Goal: Use online tool/utility: Utilize a website feature to perform a specific function

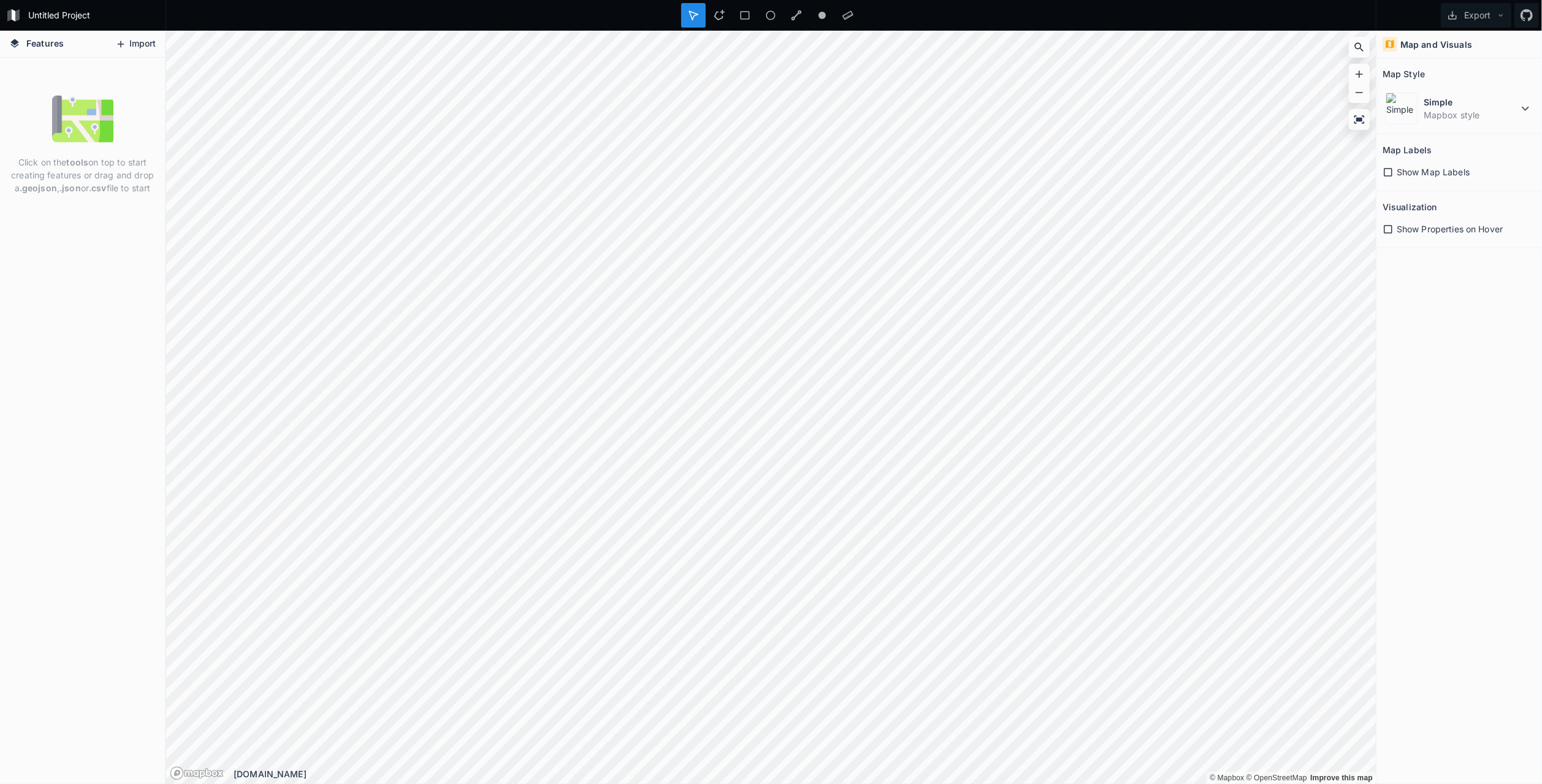
click at [141, 43] on button "Import" at bounding box center [136, 44] width 53 height 19
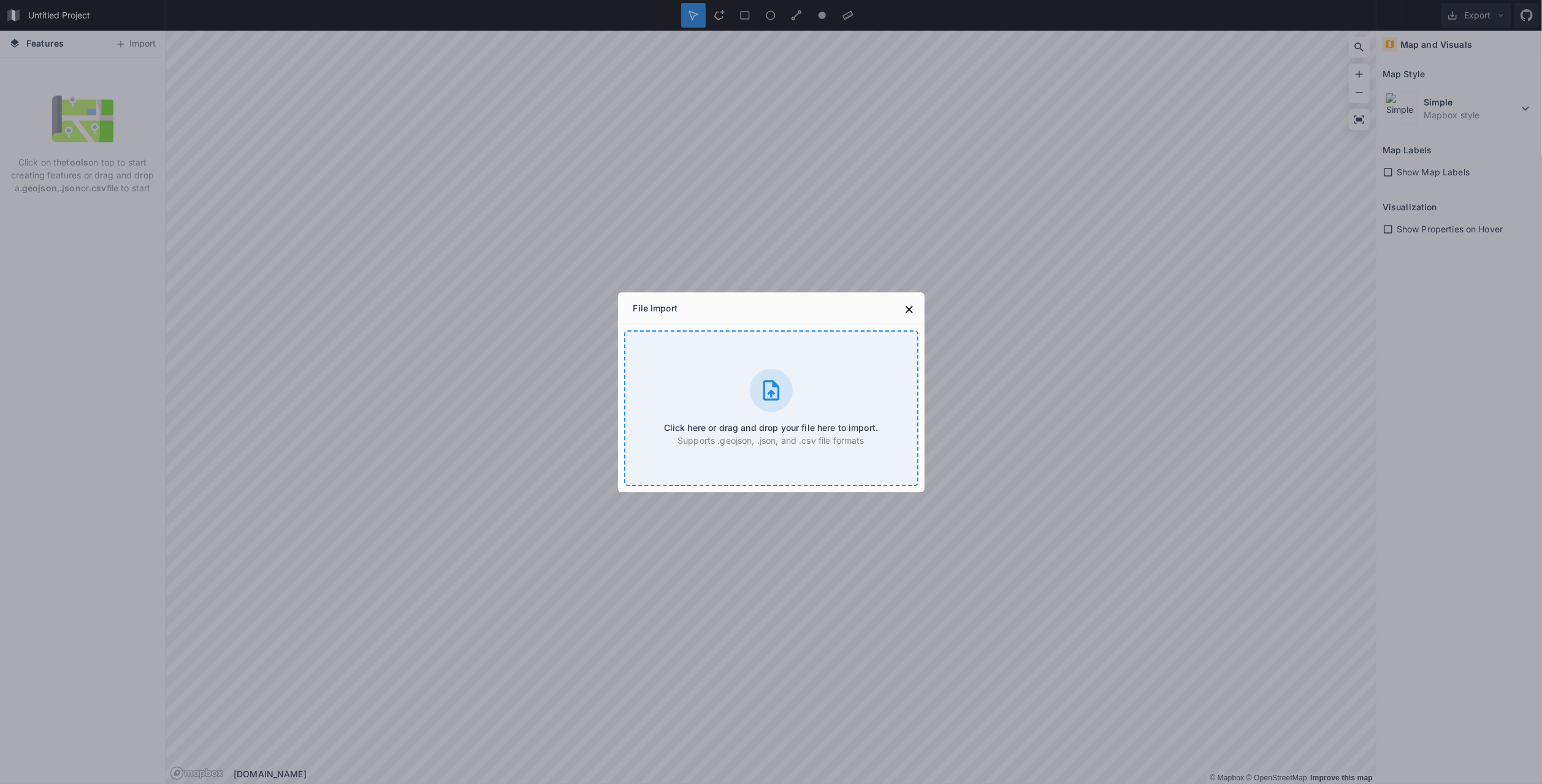
click at [725, 375] on div "Click here or drag and drop your file here to import. Supports .geojson, .json,…" at bounding box center [771, 408] width 295 height 156
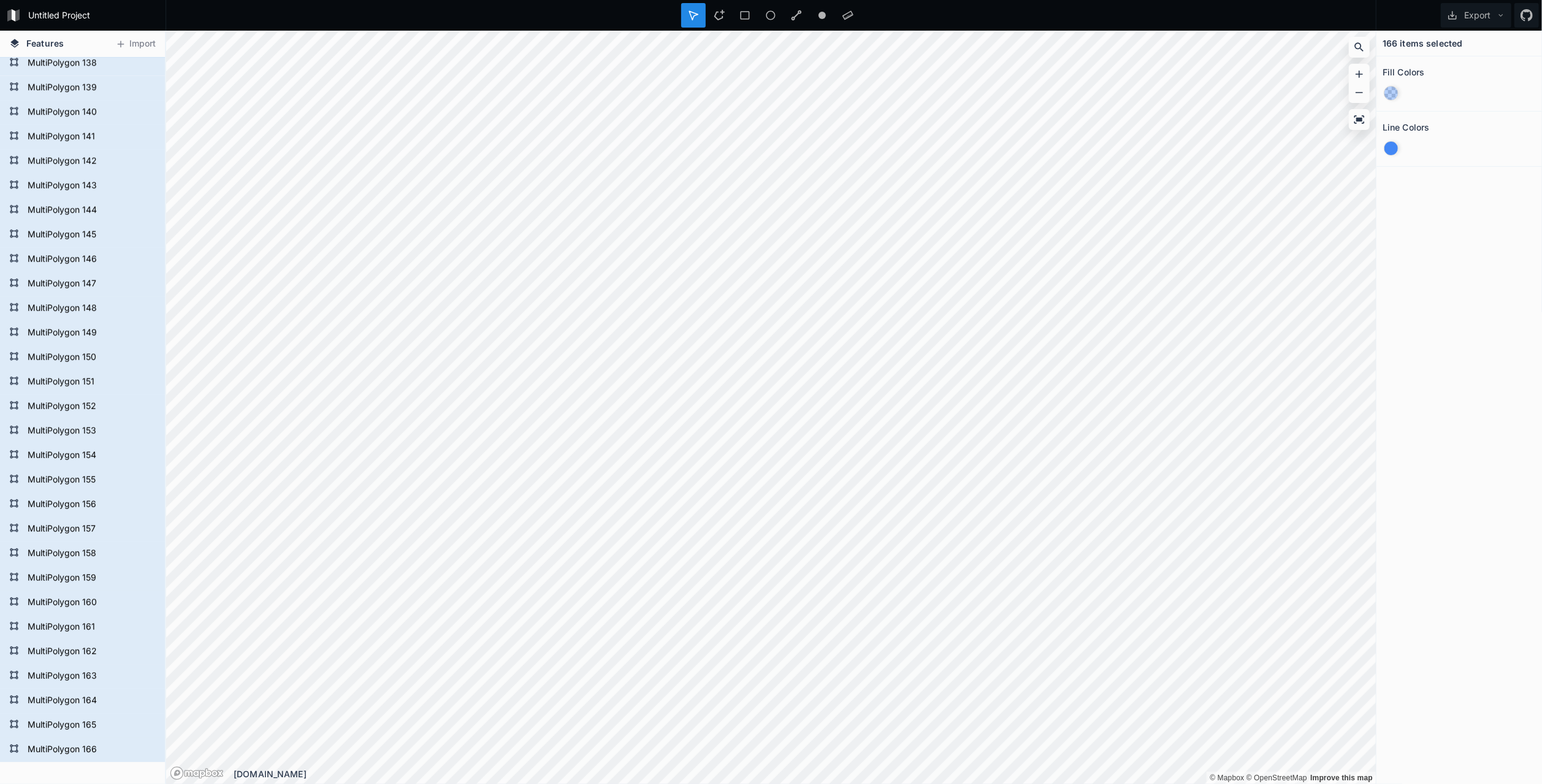
scroll to position [3447, 0]
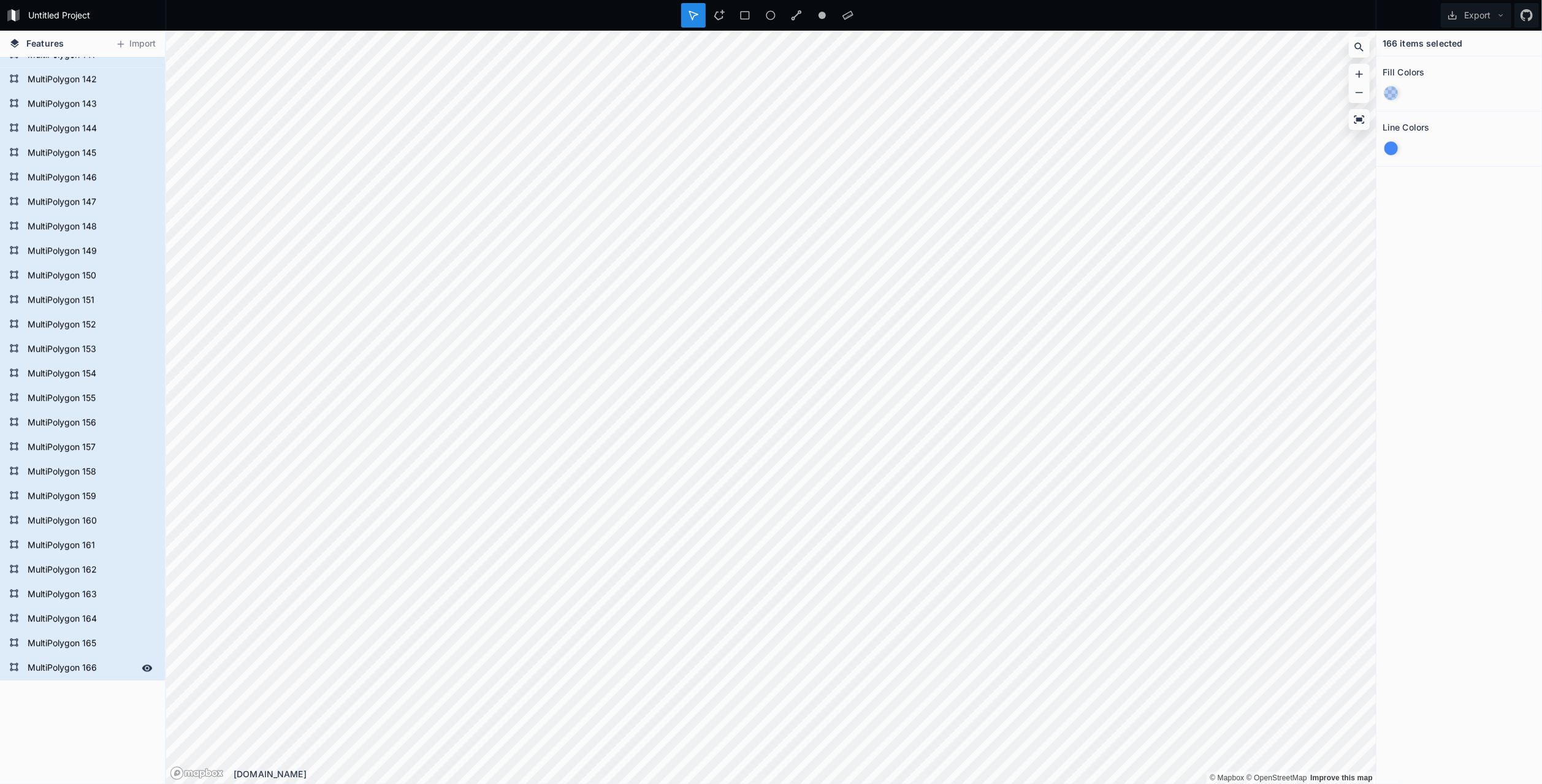
click at [141, 666] on icon at bounding box center [147, 668] width 11 height 11
click at [142, 669] on icon at bounding box center [147, 668] width 10 height 8
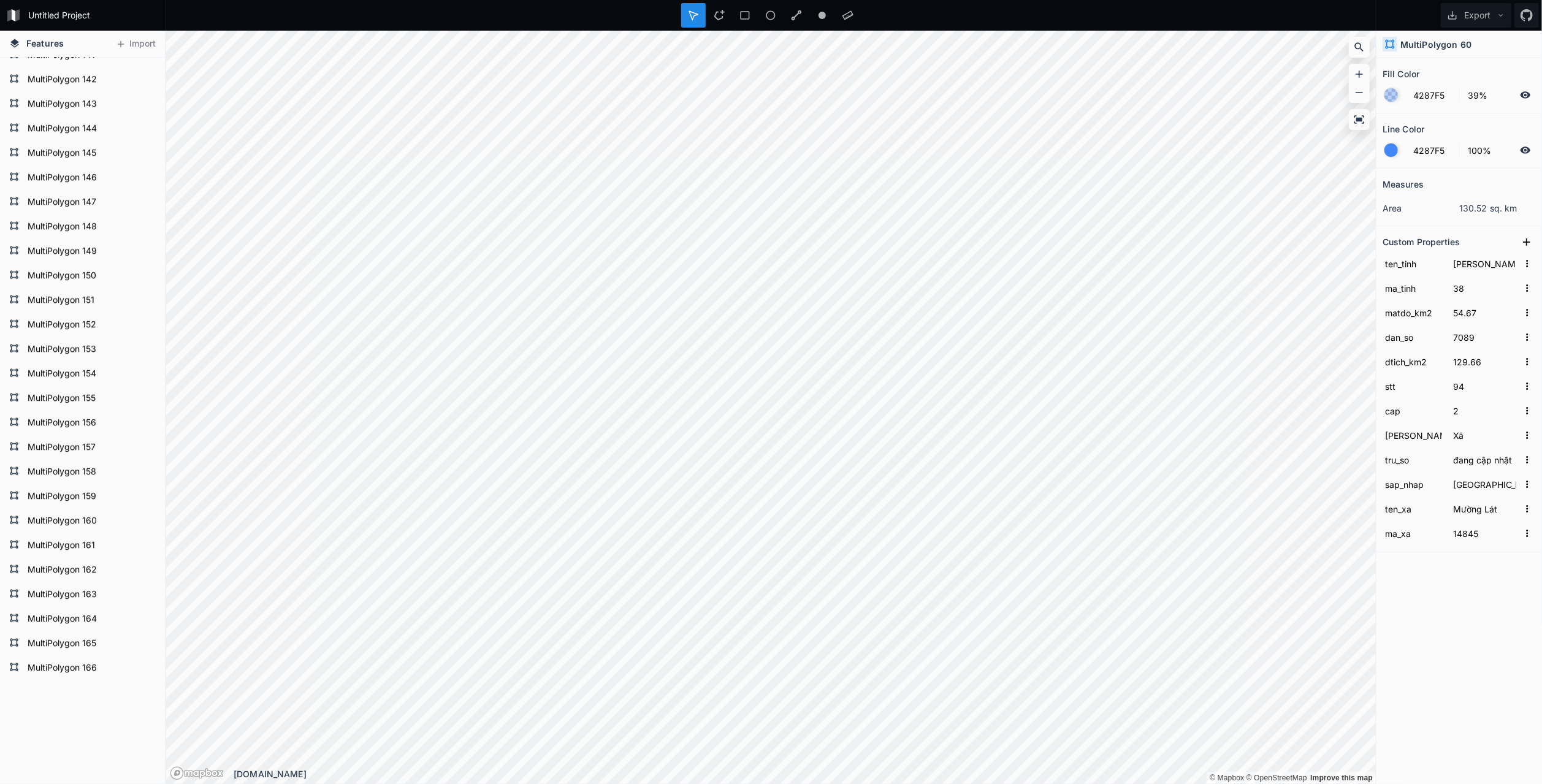
click at [1395, 150] on div at bounding box center [1391, 150] width 13 height 13
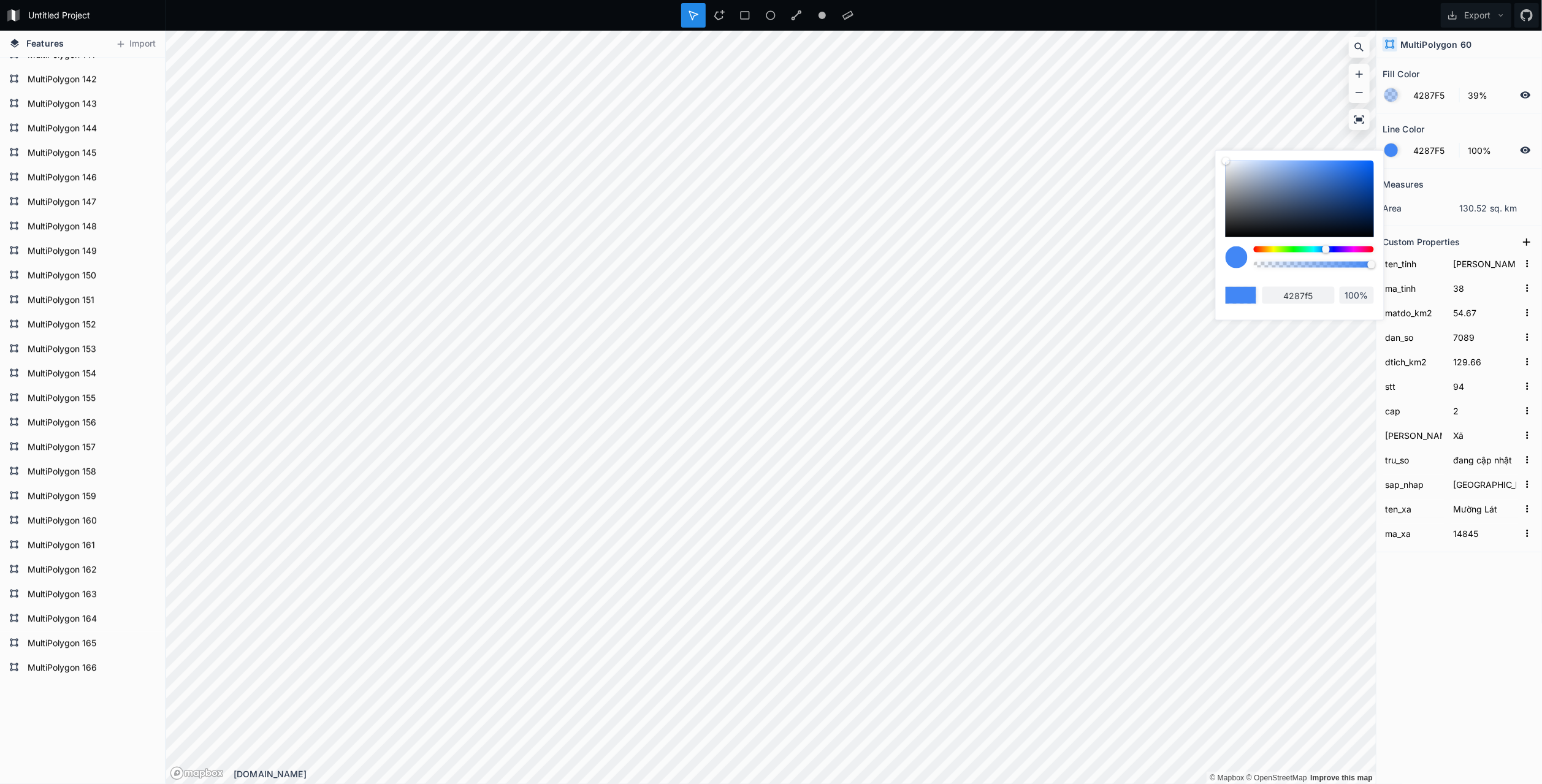
drag, startPoint x: 1269, startPoint y: 249, endPoint x: 1356, endPoint y: 249, distance: 87.0
click at [1268, 249] on div at bounding box center [1314, 249] width 120 height 6
click at [1356, 249] on div at bounding box center [1314, 249] width 120 height 6
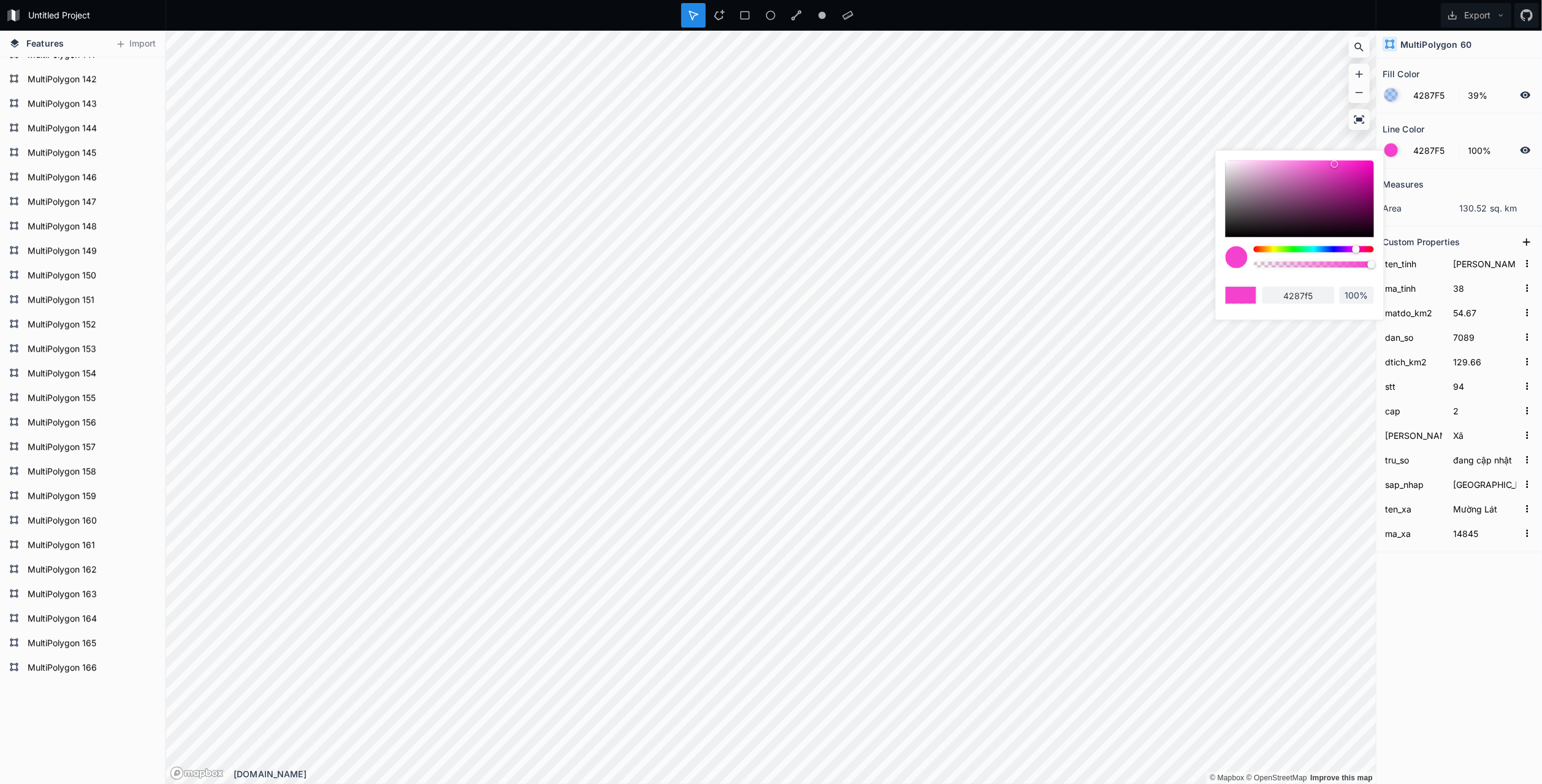
type input "F542CE"
type input "f542ce"
click at [1357, 249] on div at bounding box center [1356, 249] width 8 height 8
type input "F542C8"
type input "f542c8"
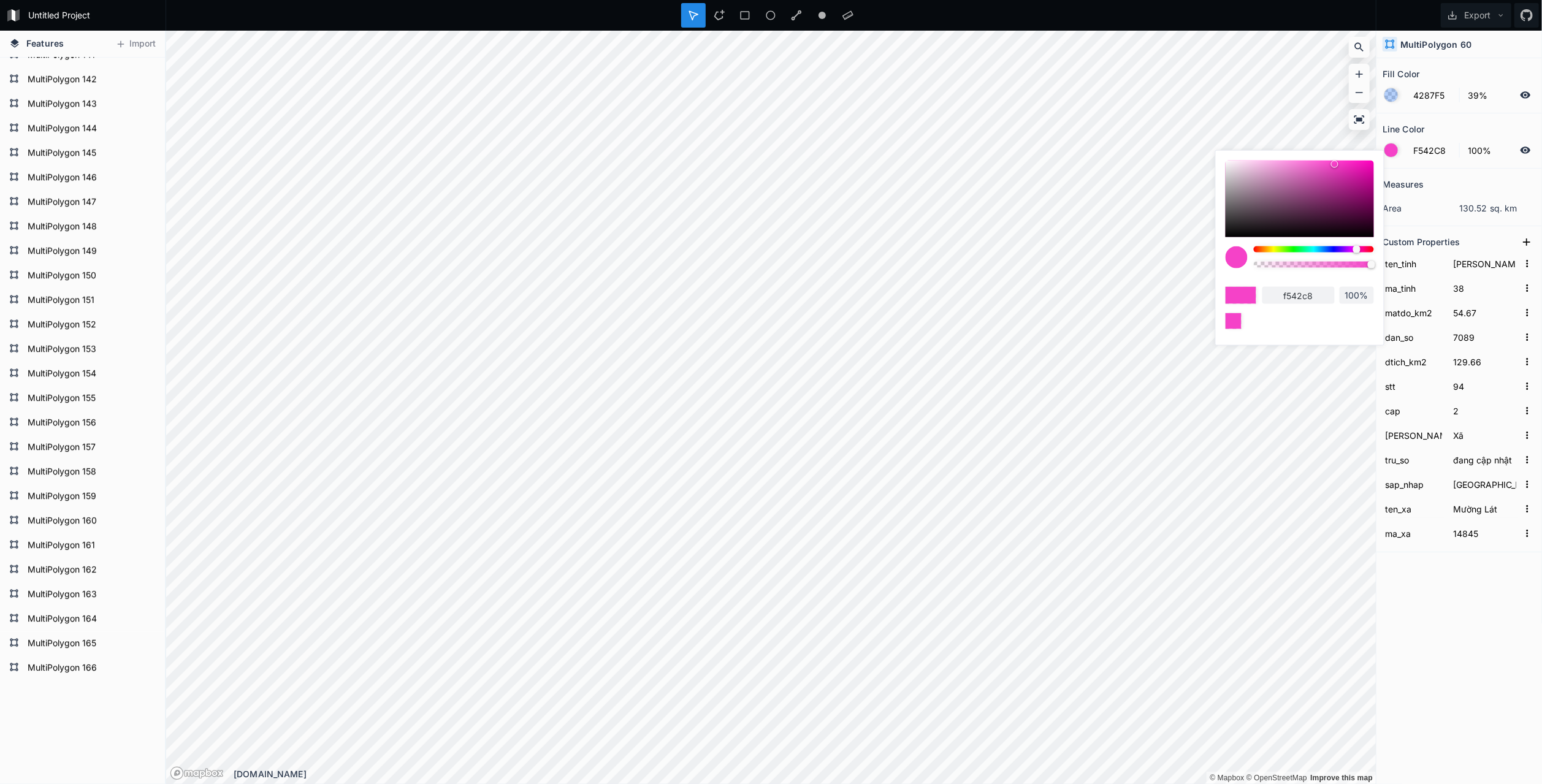
click at [1318, 167] on div at bounding box center [1300, 199] width 148 height 77
type input "E858C4"
type input "e858c4"
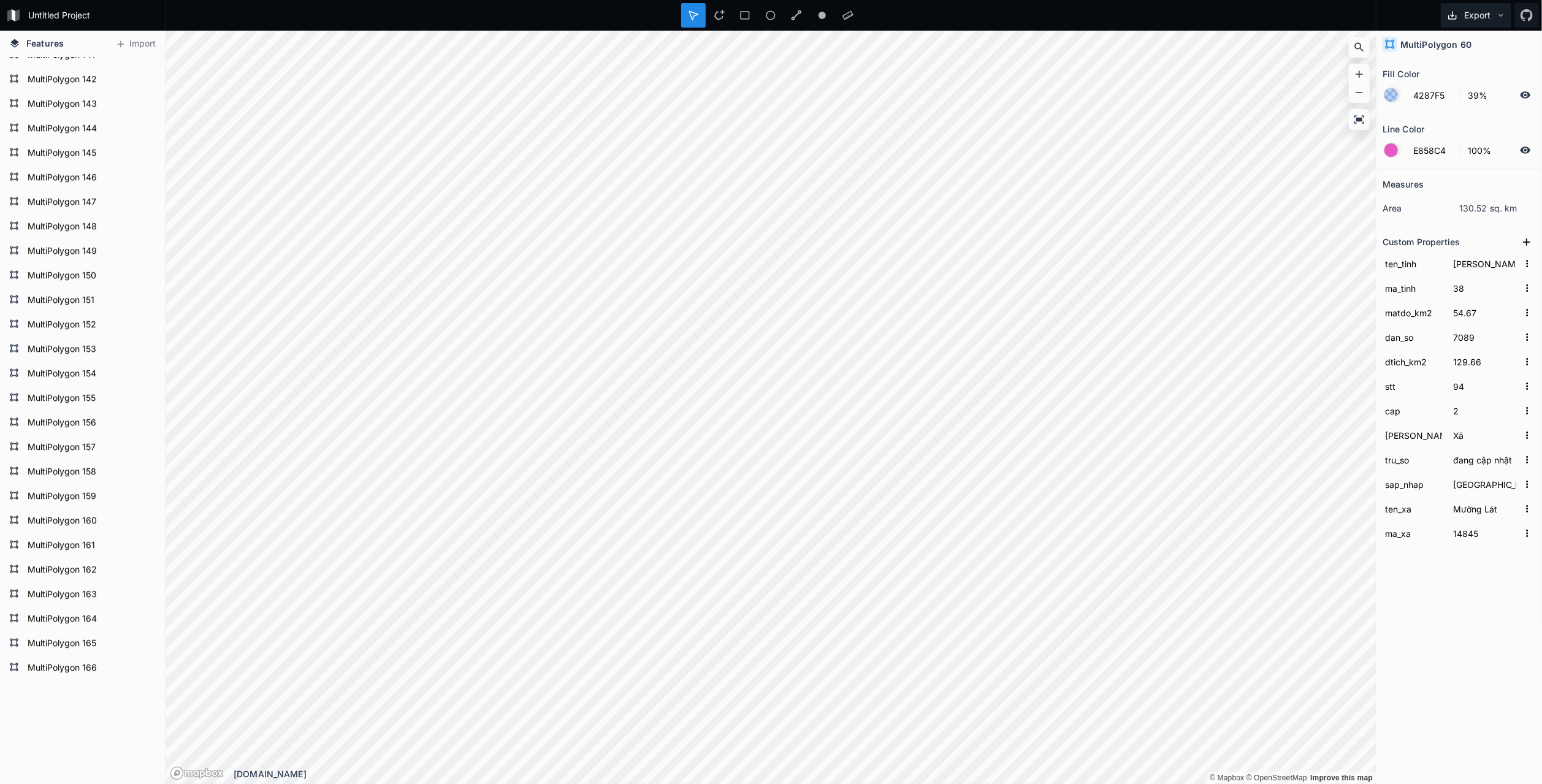
click at [1503, 15] on icon at bounding box center [1501, 15] width 4 height 3
click at [1463, 654] on div "Measures area 130.52 sq. km Custom Properties ten_tinh [PERSON_NAME][GEOGRAPHIC…" at bounding box center [1459, 446] width 166 height 554
click at [1388, 94] on div at bounding box center [1391, 95] width 13 height 13
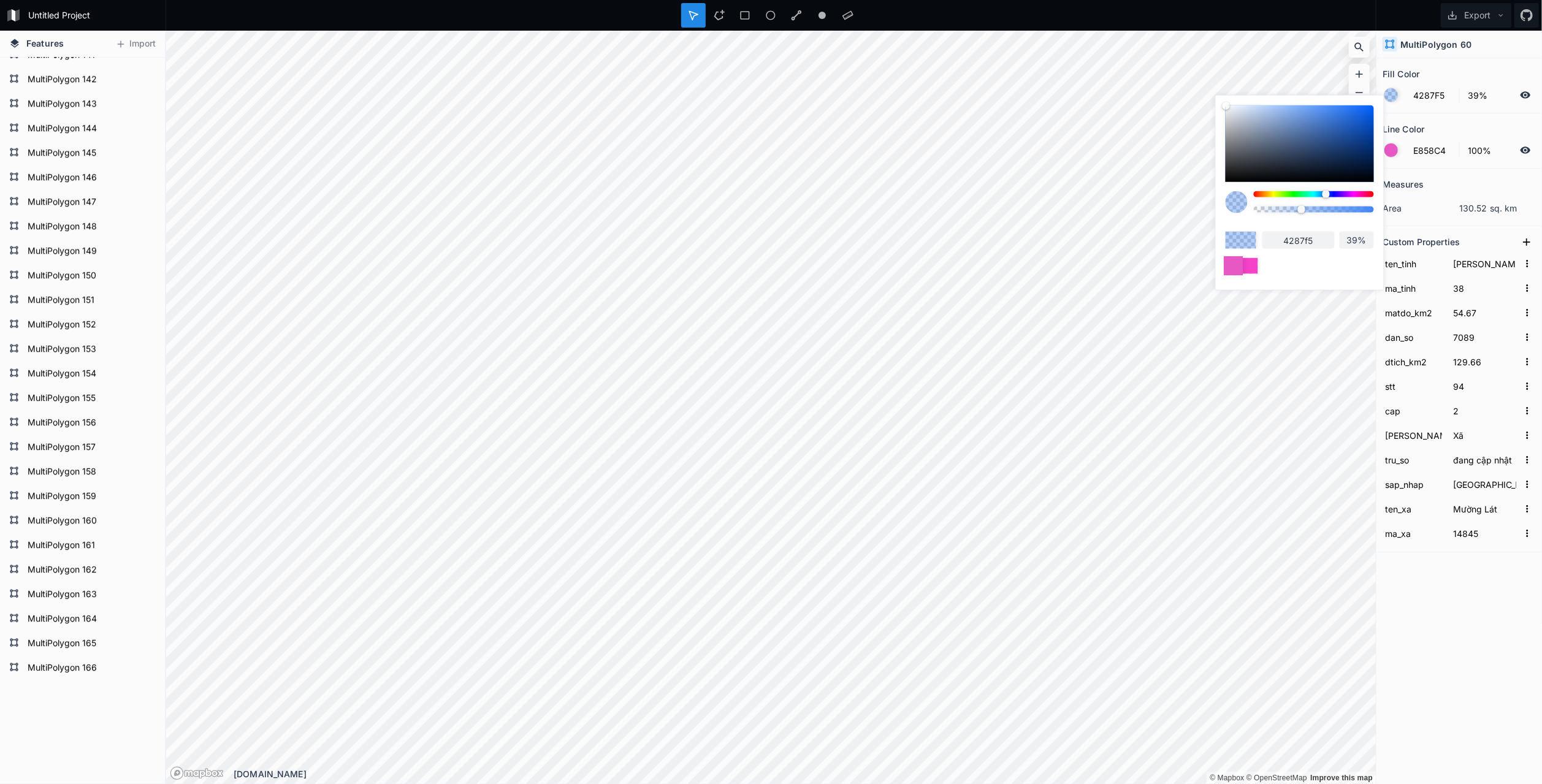
click at [1233, 264] on div at bounding box center [1233, 265] width 19 height 19
type input "E858C4"
type input "100%"
type input "e858c4"
type input "100%"
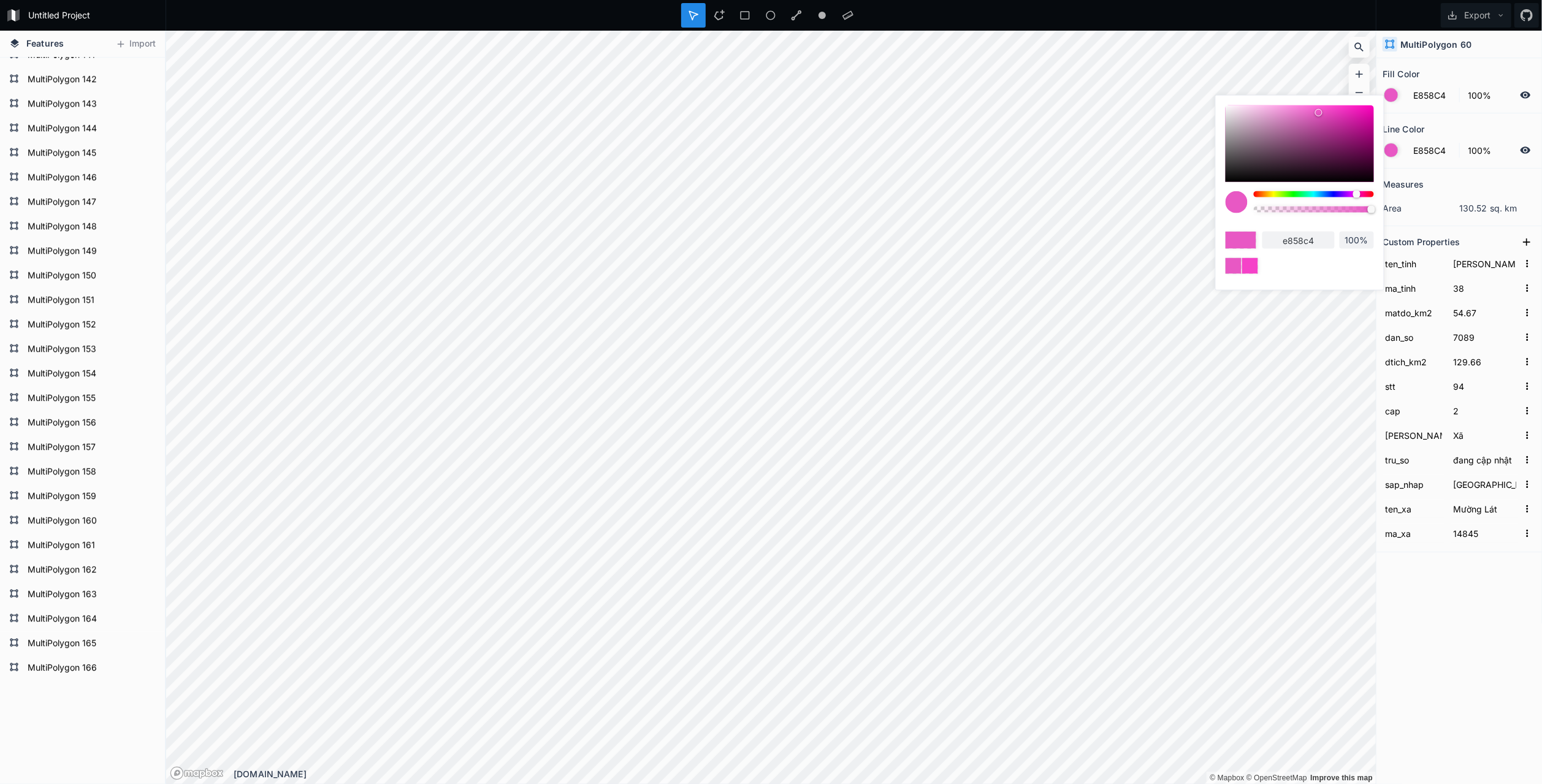
click at [1449, 579] on div "Measures area 130.52 sq. km Custom Properties ten_tinh [PERSON_NAME][GEOGRAPHIC…" at bounding box center [1459, 446] width 166 height 554
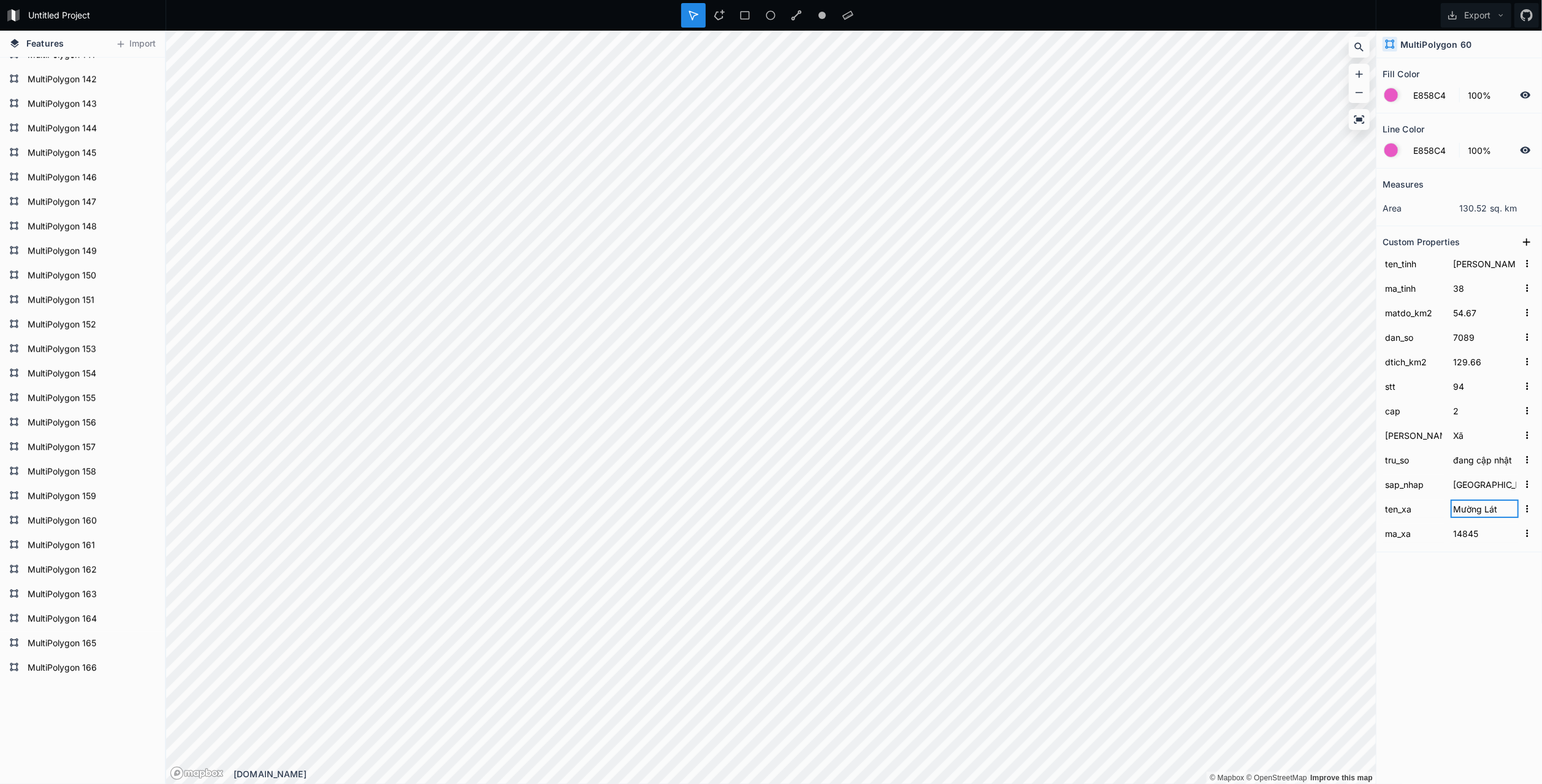
click at [1465, 509] on input "Mường Lát" at bounding box center [1485, 508] width 68 height 18
click at [1529, 510] on icon "button" at bounding box center [1527, 509] width 11 height 11
click at [1528, 512] on icon "button" at bounding box center [1527, 509] width 11 height 11
click at [1504, 616] on div "Measures area 130.52 sq. km Custom Properties ten_tinh [PERSON_NAME][GEOGRAPHIC…" at bounding box center [1459, 446] width 166 height 554
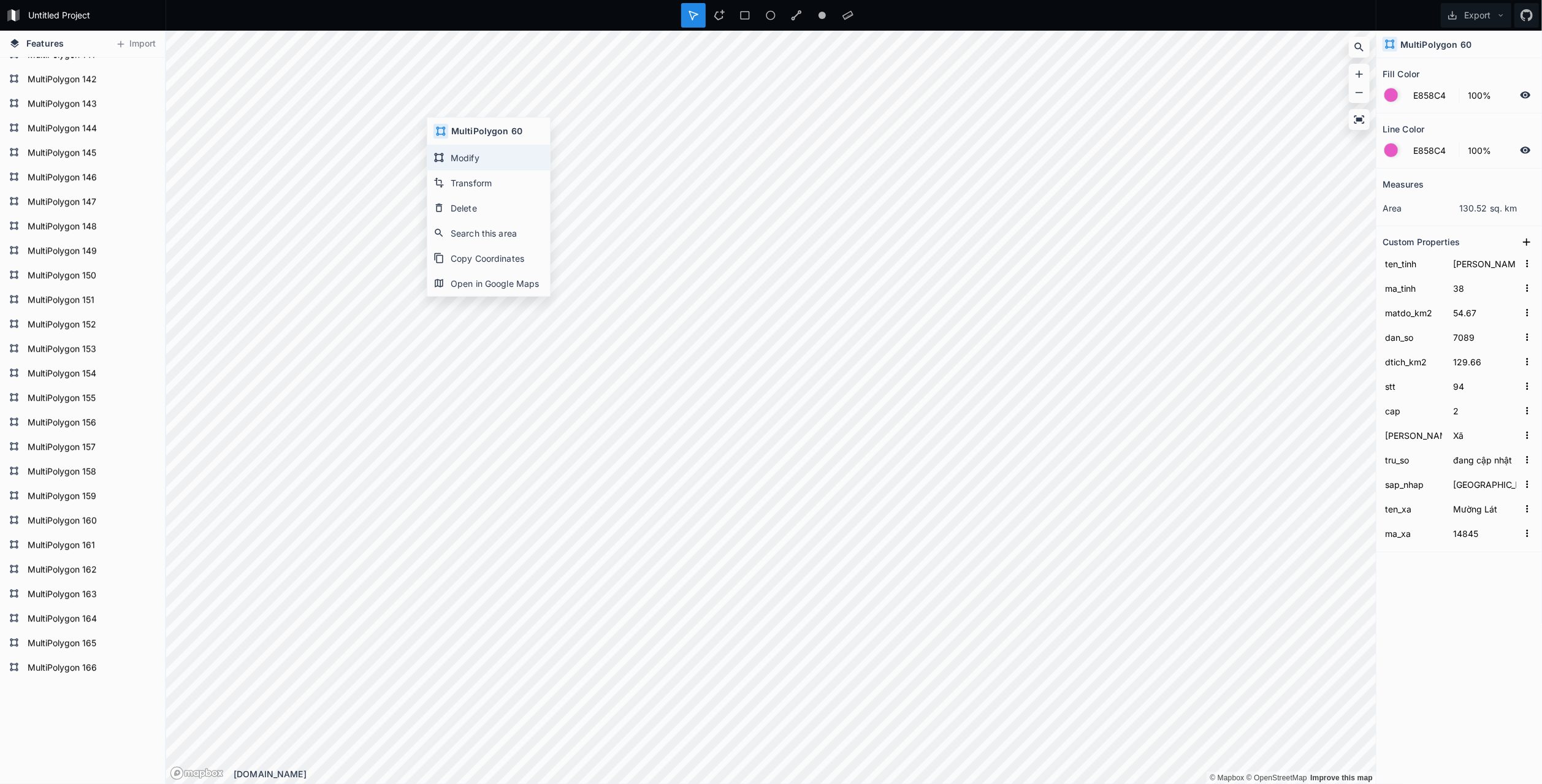
click at [456, 156] on div "Modify" at bounding box center [489, 158] width 123 height 25
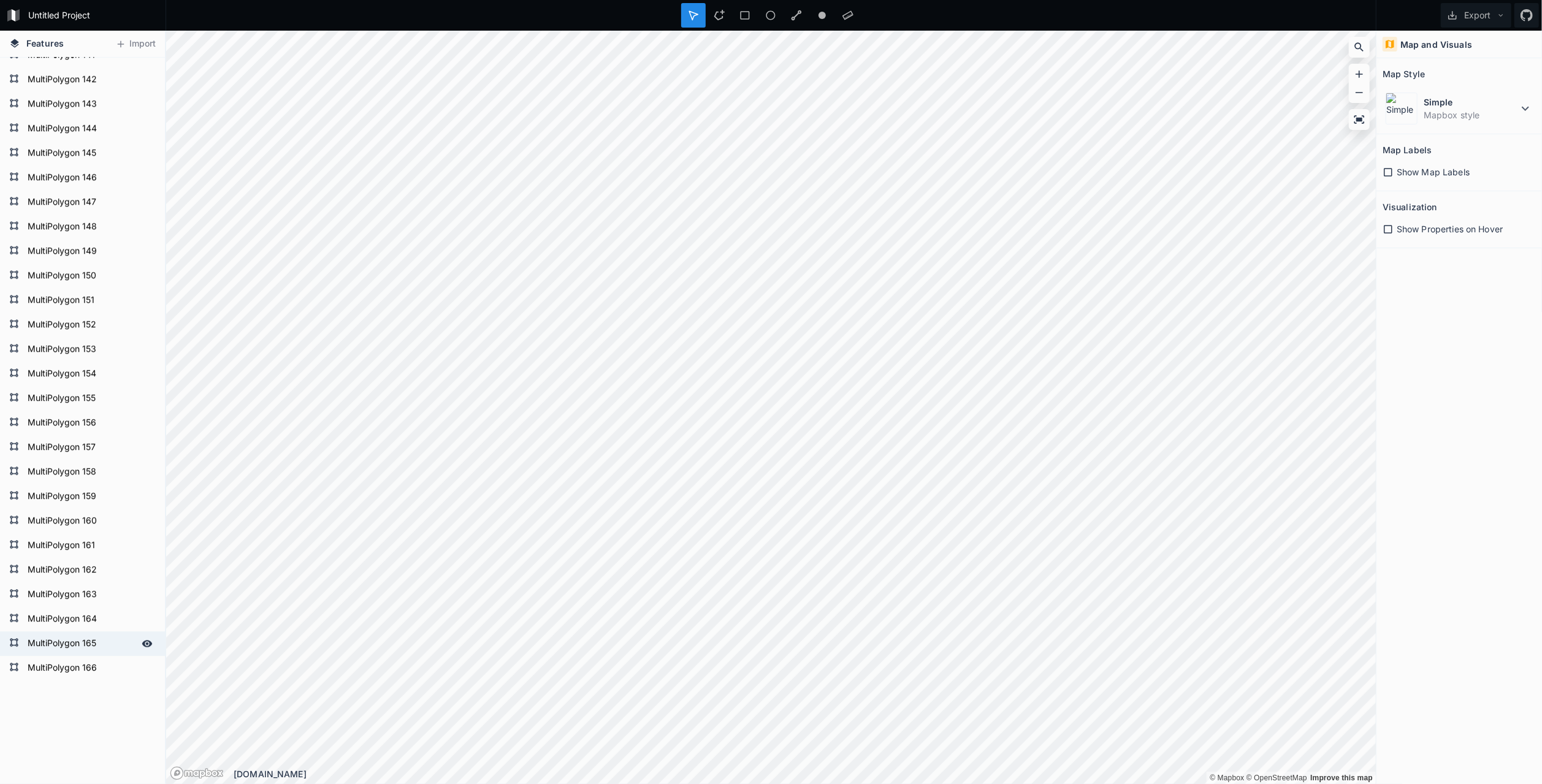
click at [53, 639] on form "MultiPolygon 165" at bounding box center [81, 643] width 115 height 18
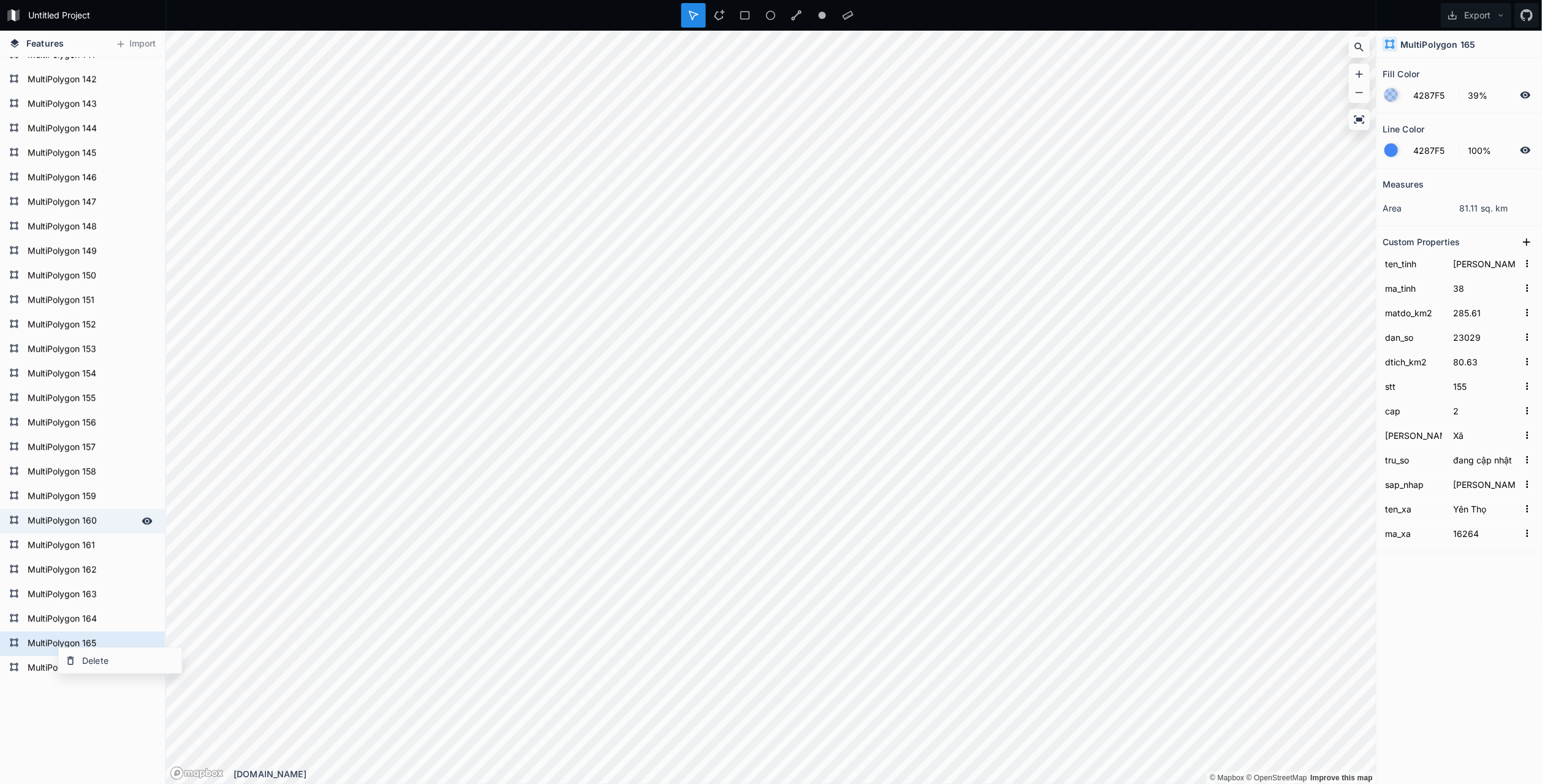
click at [54, 524] on form "MultiPolygon 160" at bounding box center [81, 521] width 115 height 18
type input "56.92"
type input "5572"
type input "97.89"
type input "119"
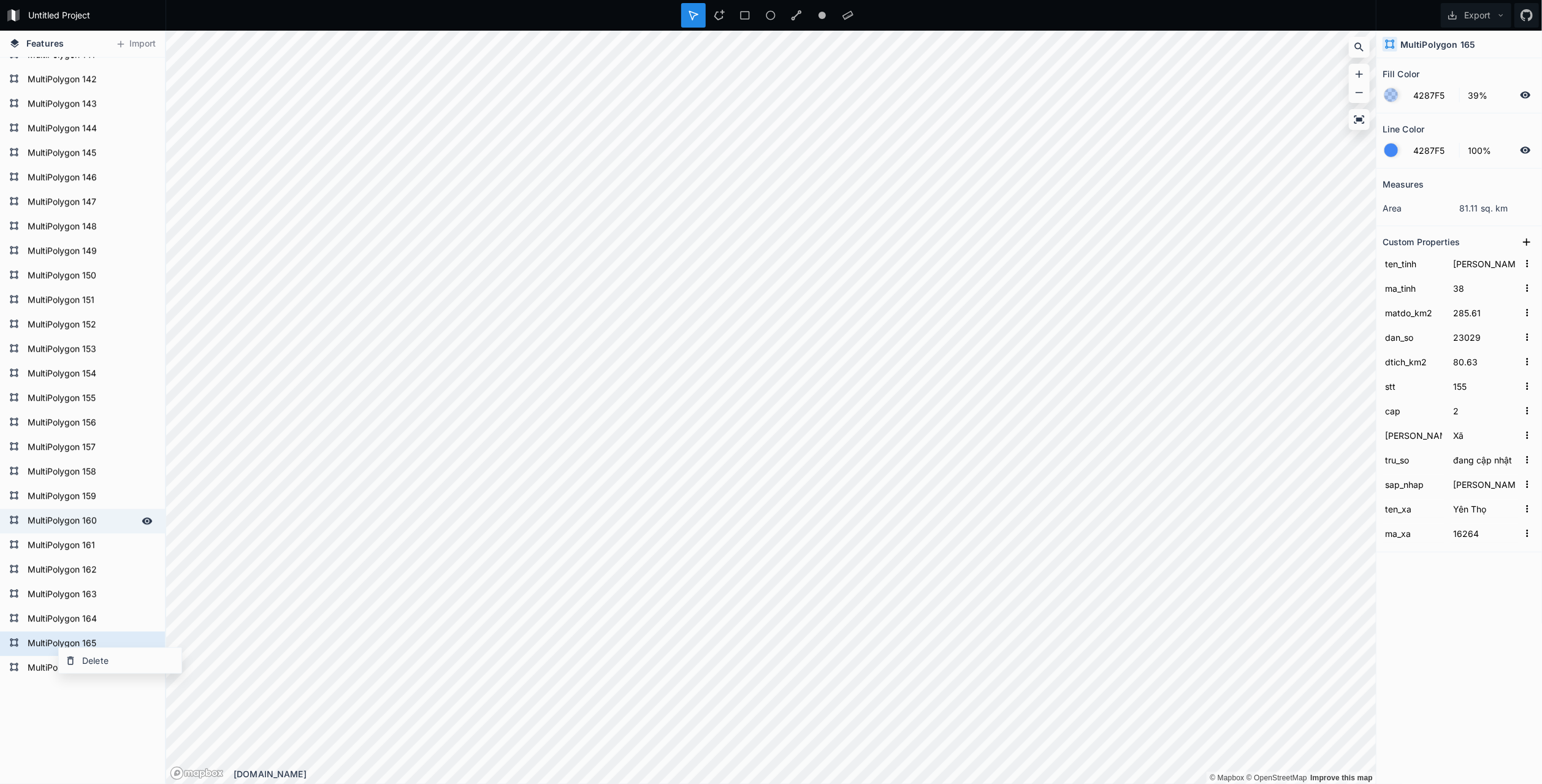
type input "[PERSON_NAME]"
type input "15031"
click at [1457, 40] on h4 "MultiPolygon 160" at bounding box center [1438, 45] width 75 height 13
click at [1425, 43] on h4 "MultiPolygon 160" at bounding box center [1438, 45] width 75 height 13
